Goal: Submit feedback/report problem

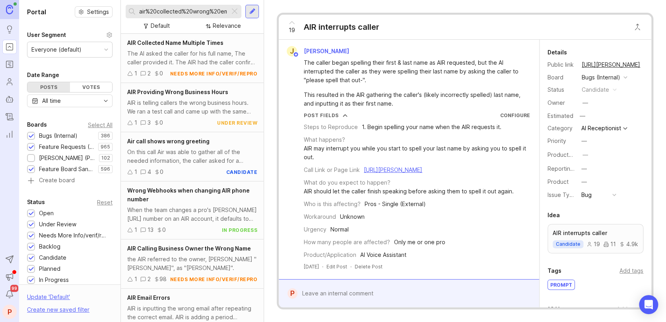
click at [233, 12] on div at bounding box center [235, 11] width 10 height 10
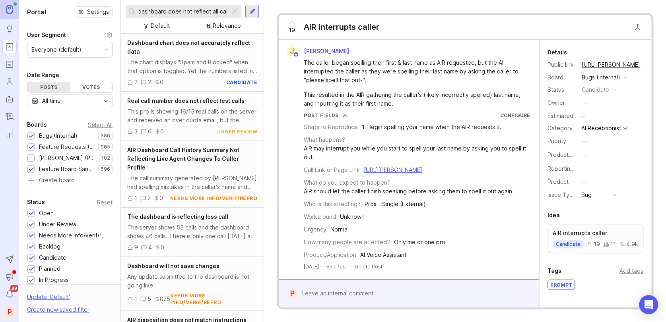
scroll to position [0, 4]
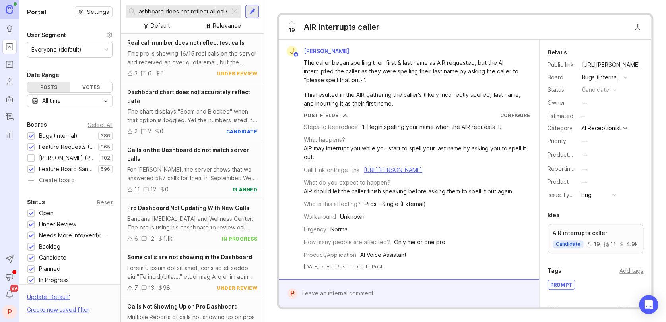
type input "dashboard does not reflect all calls"
click at [177, 211] on span "Pro Dashboard Not Updating With New Calls" at bounding box center [188, 208] width 122 height 7
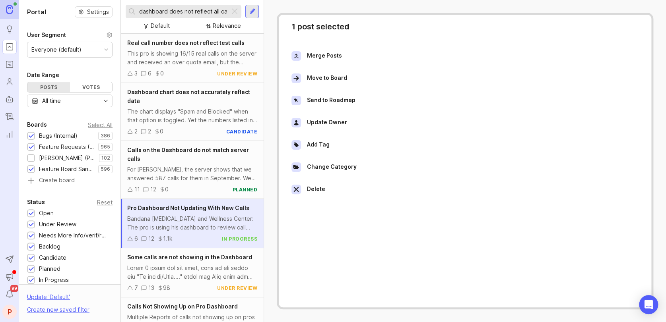
click at [221, 205] on span "Pro Dashboard Not Updating With New Calls" at bounding box center [188, 208] width 122 height 7
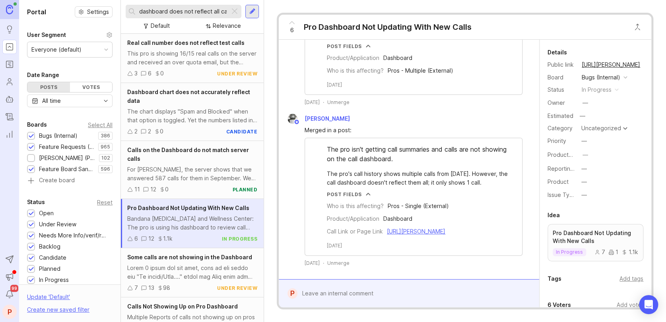
scroll to position [1453, 0]
click at [358, 300] on div at bounding box center [414, 293] width 234 height 15
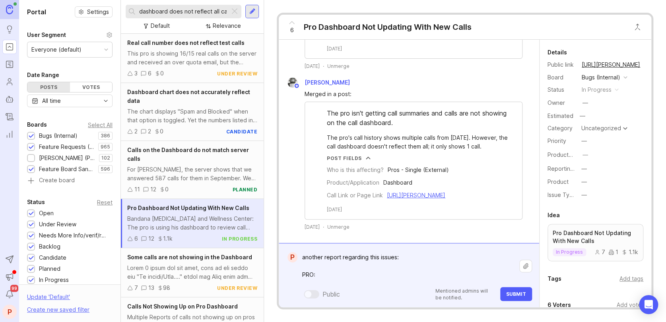
paste textarea "Ehsan Law, PLLC"
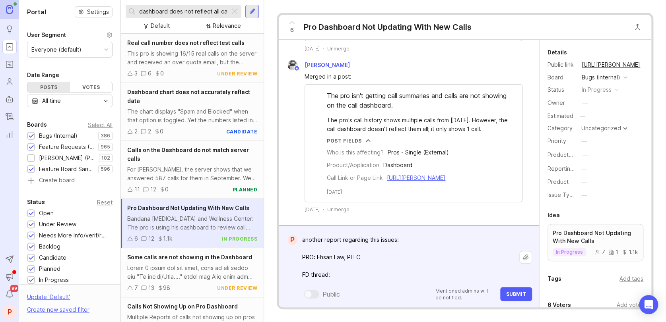
paste textarea "[URL][PERSON_NAME][DOMAIN_NAME]"
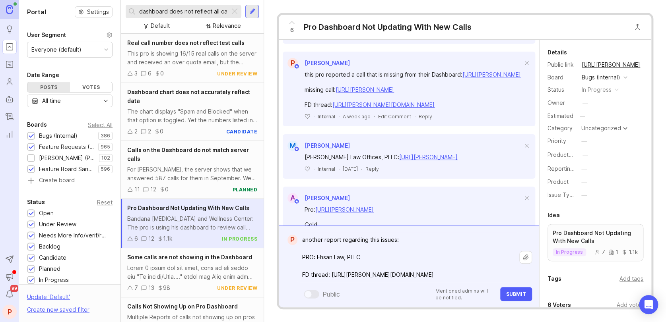
scroll to position [212, 0]
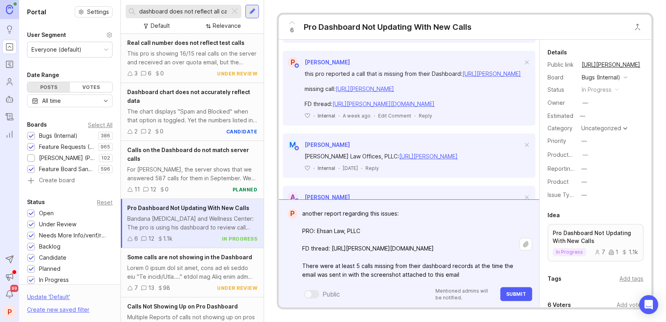
click at [393, 211] on textarea "another report regarding this issues: PRO: Ehsan Law, PLLC FD thread: [URL][PER…" at bounding box center [408, 244] width 222 height 76
type textarea "another report regarding this issue: PRO: Ehsan Law, PLLC FD thread: [URL][PERS…"
click at [506, 297] on button "Submit" at bounding box center [516, 294] width 32 height 14
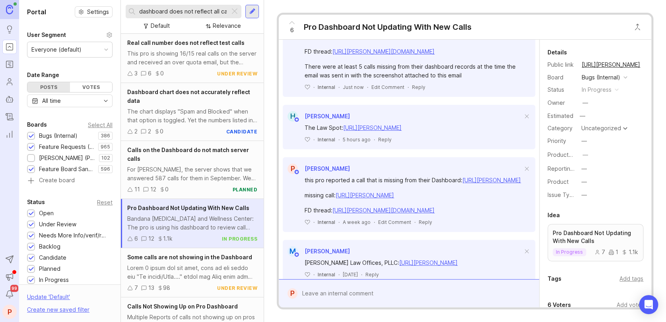
scroll to position [318, 0]
